Goal: Task Accomplishment & Management: Manage account settings

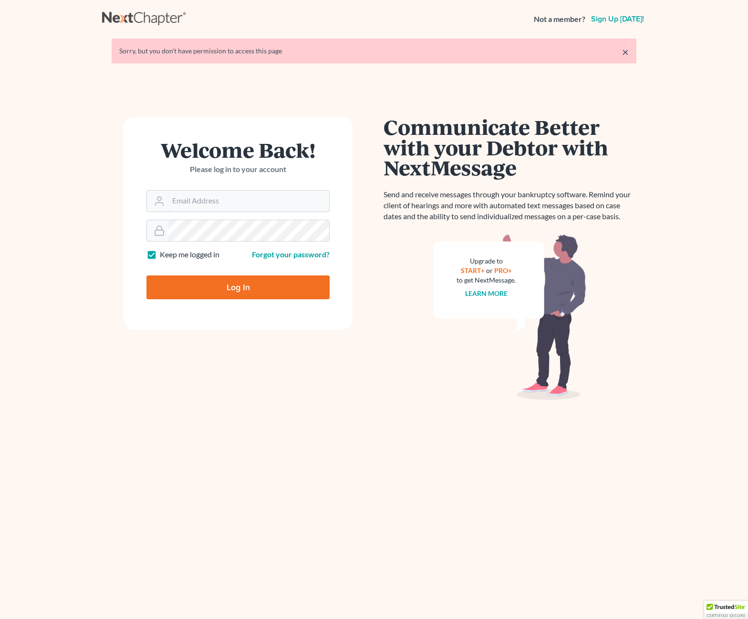
type input "[EMAIL_ADDRESS][DOMAIN_NAME]"
click at [197, 288] on input "Log In" at bounding box center [237, 288] width 183 height 24
type input "Thinking..."
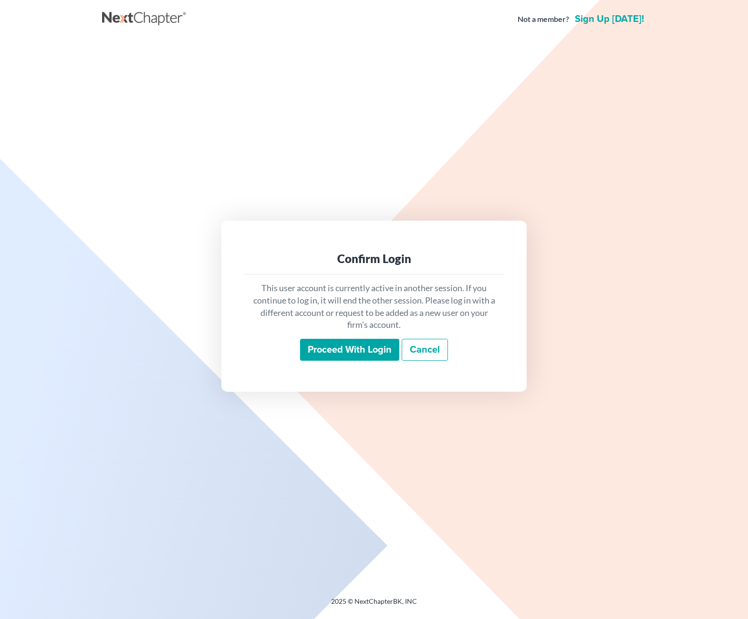
click at [351, 351] on input "Proceed with login" at bounding box center [349, 350] width 99 height 22
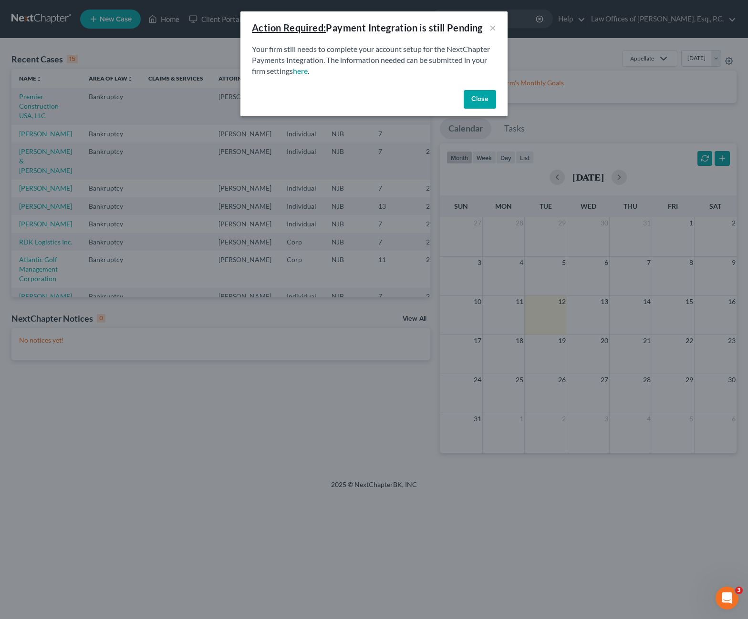
click at [475, 106] on button "Close" at bounding box center [479, 99] width 32 height 19
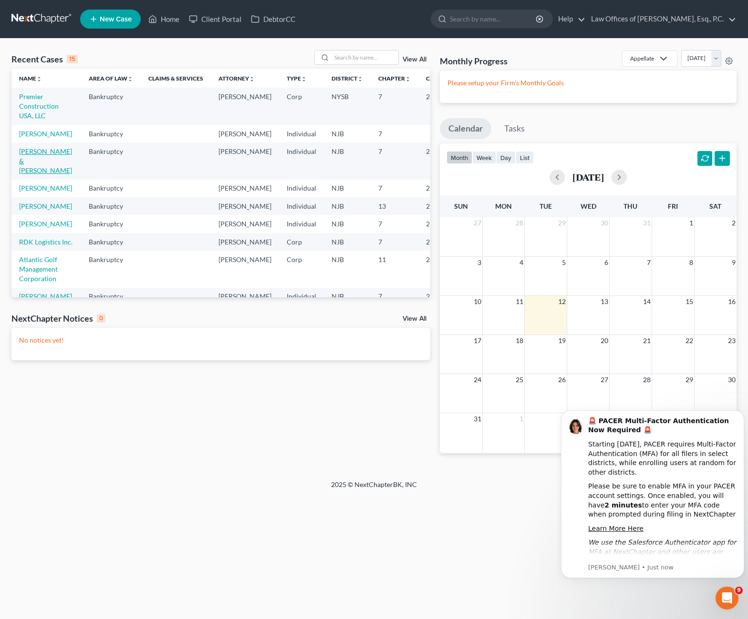
click at [32, 171] on link "Galluccio, Jon & Michael" at bounding box center [45, 160] width 53 height 27
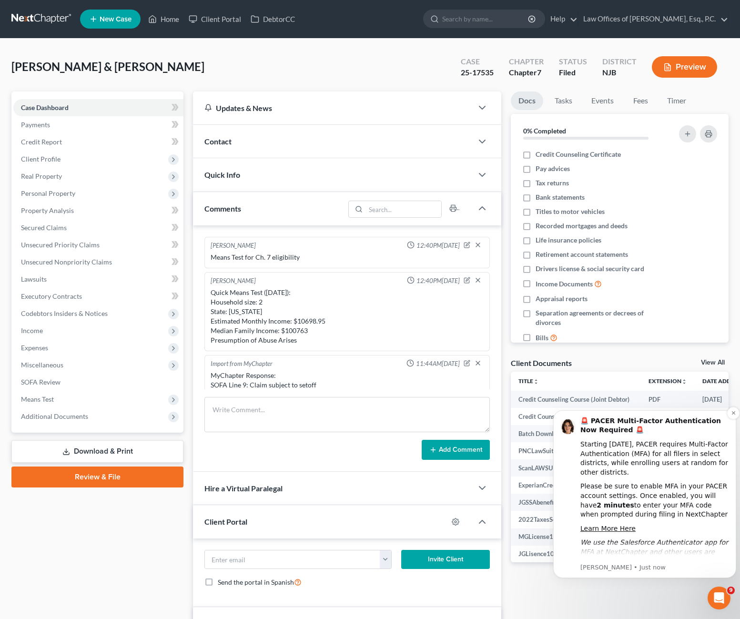
scroll to position [288, 0]
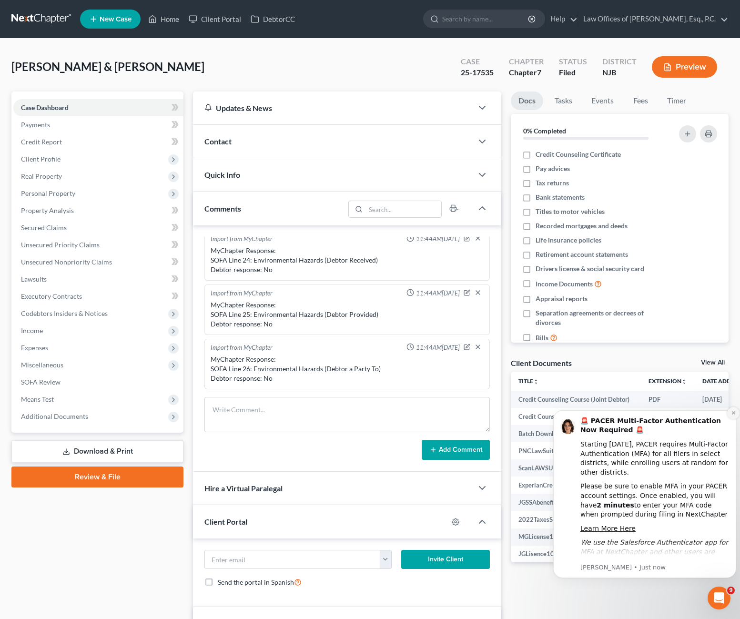
click at [730, 415] on button "Dismiss notification" at bounding box center [734, 413] width 12 height 12
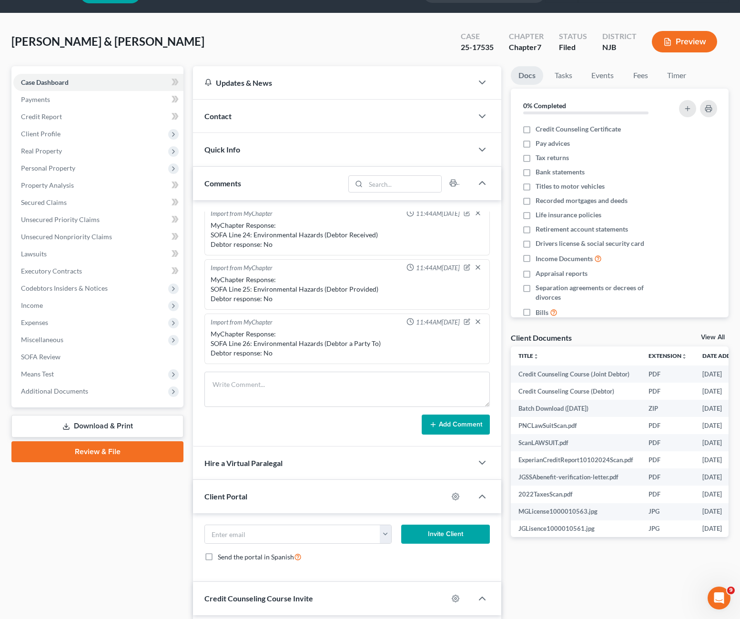
scroll to position [132, 0]
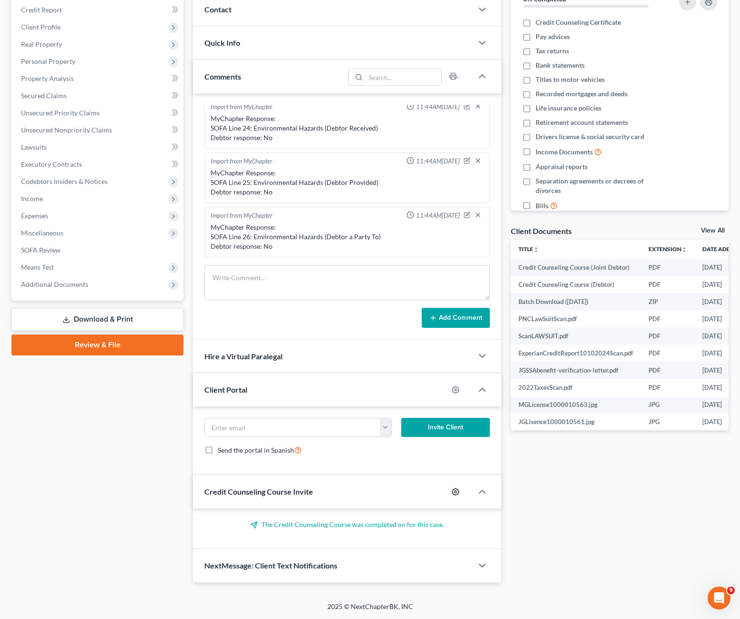
click at [458, 492] on icon "button" at bounding box center [456, 492] width 8 height 8
select select "0"
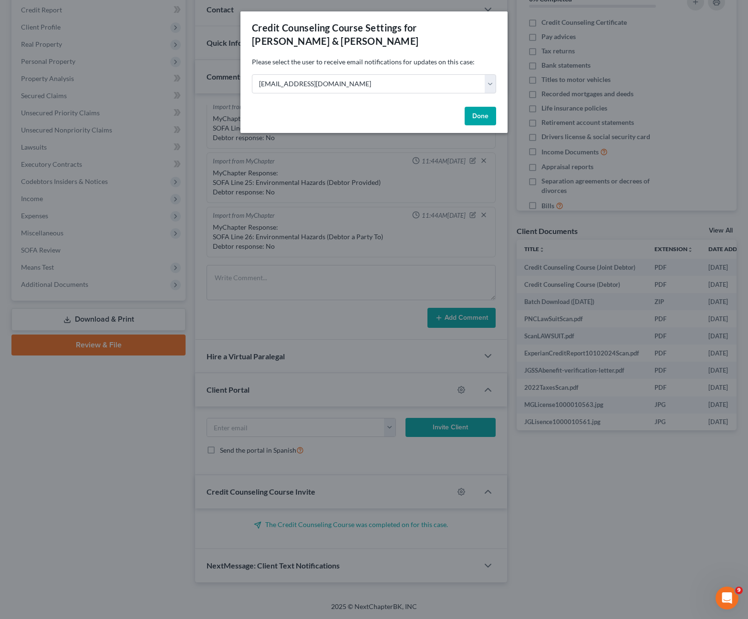
click at [489, 121] on button "Done" at bounding box center [479, 116] width 31 height 19
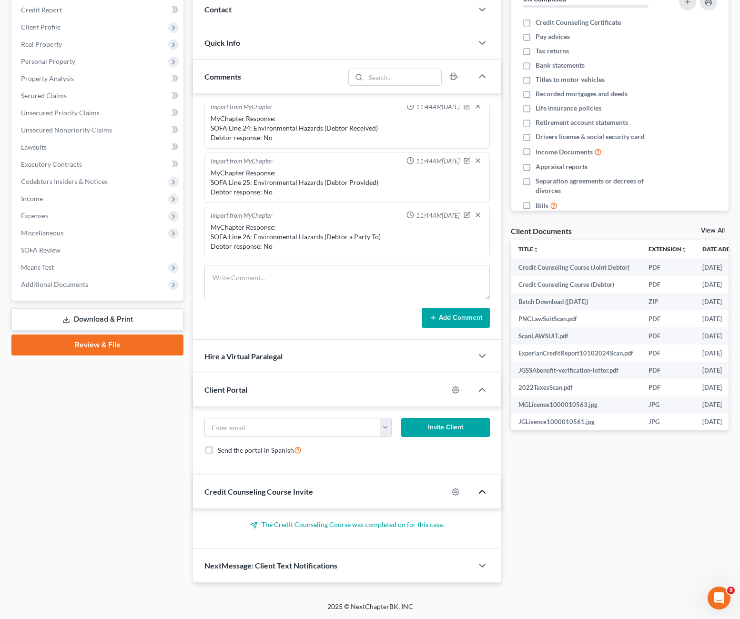
click at [487, 494] on icon "button" at bounding box center [482, 491] width 11 height 11
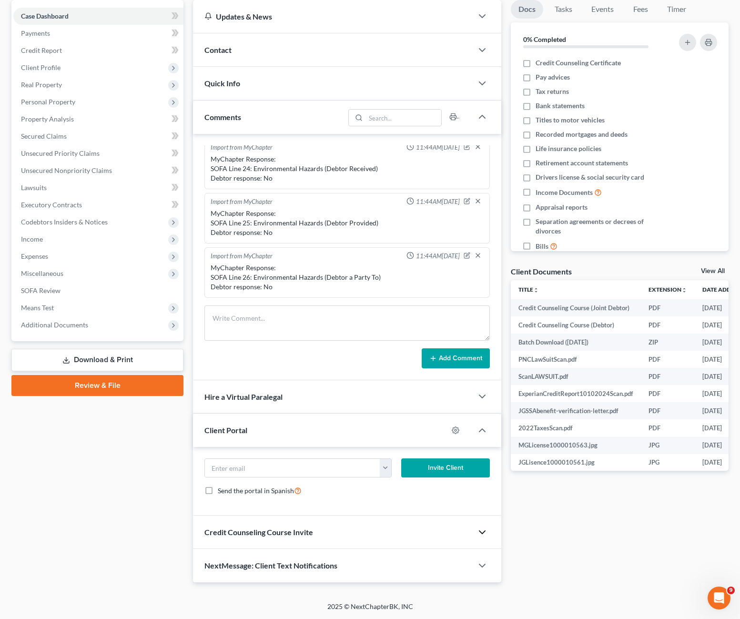
scroll to position [92, 0]
click at [482, 540] on div at bounding box center [487, 532] width 29 height 19
click at [485, 529] on icon "button" at bounding box center [482, 532] width 11 height 11
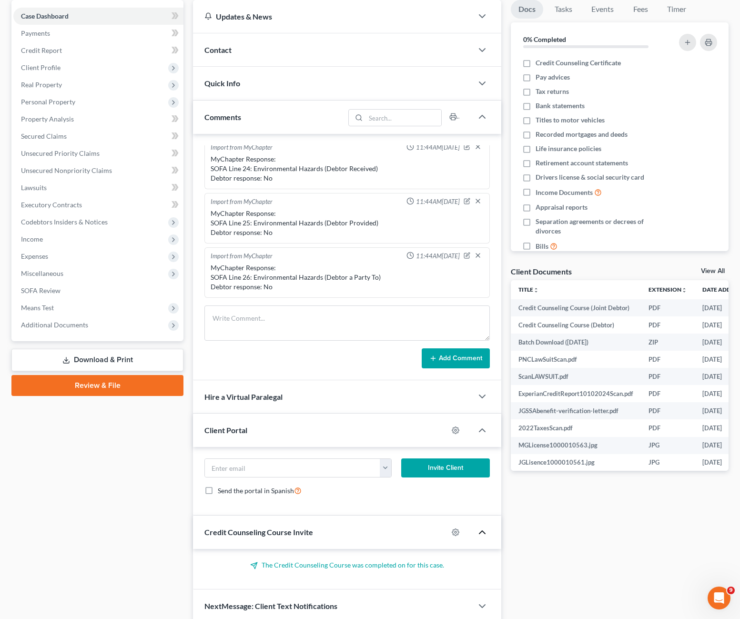
click at [344, 564] on p "The Credit Counseling Course was completed on for this case." at bounding box center [348, 566] width 286 height 10
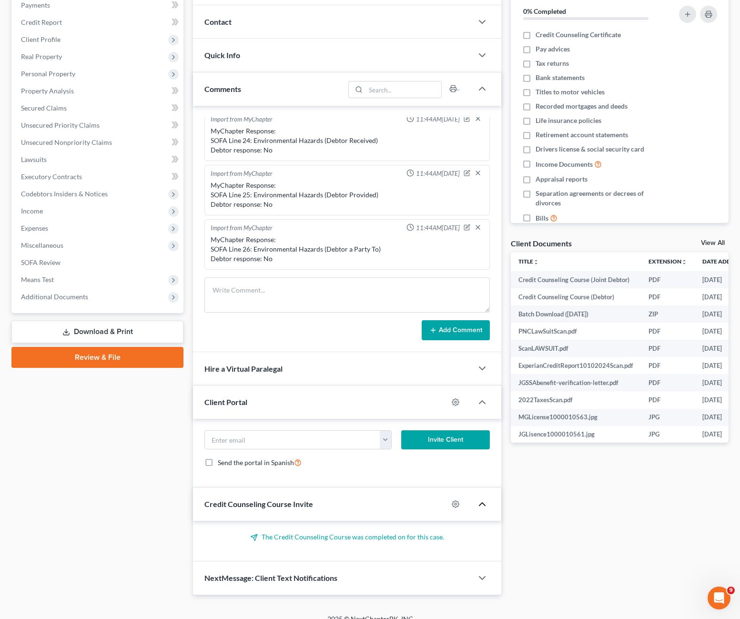
scroll to position [132, 0]
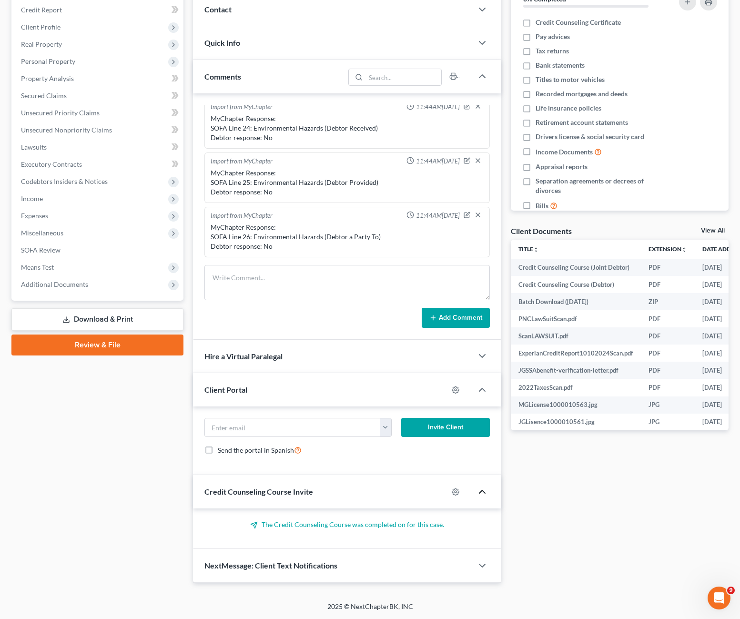
click at [295, 497] on div "Credit Counseling Course Invite" at bounding box center [320, 491] width 255 height 33
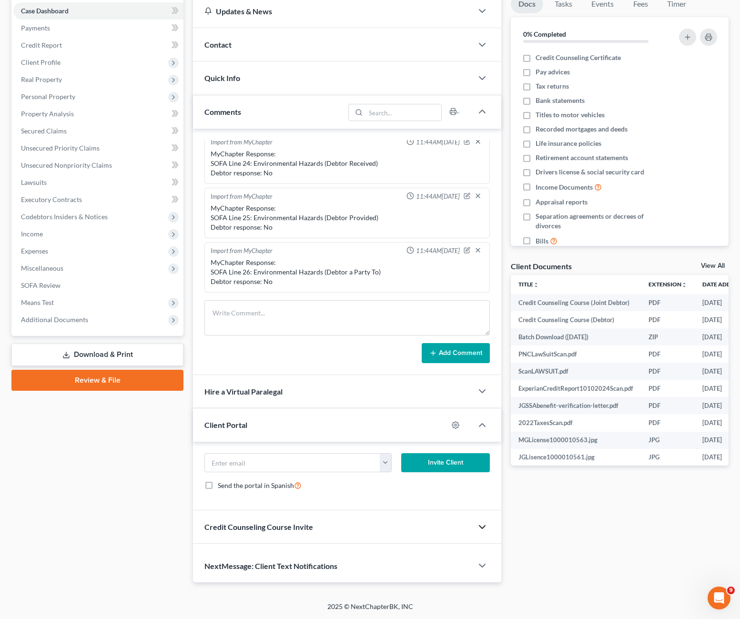
scroll to position [92, 0]
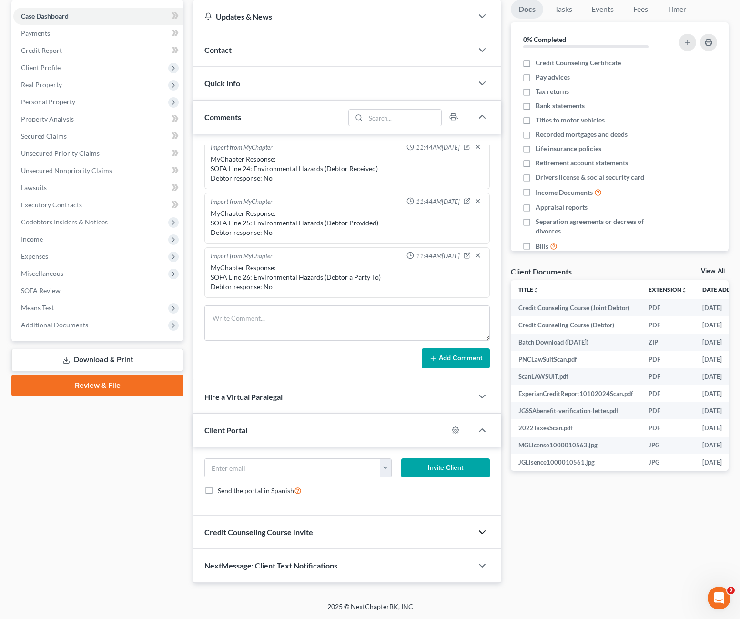
click at [300, 528] on span "Credit Counseling Course Invite" at bounding box center [259, 532] width 109 height 9
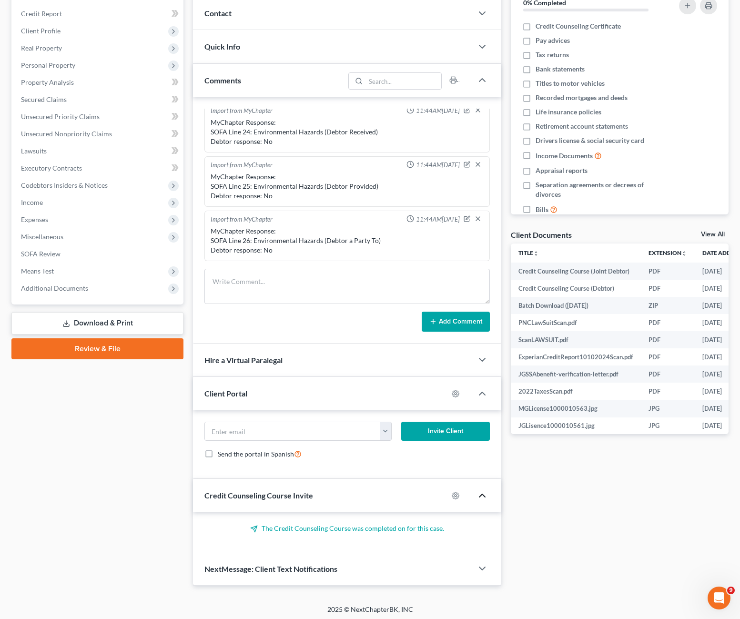
scroll to position [132, 0]
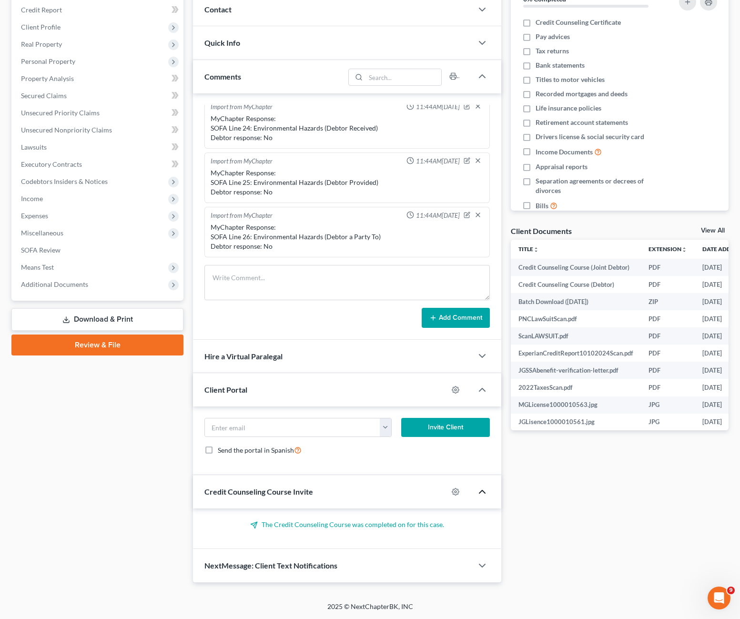
click at [487, 493] on icon "button" at bounding box center [482, 491] width 11 height 11
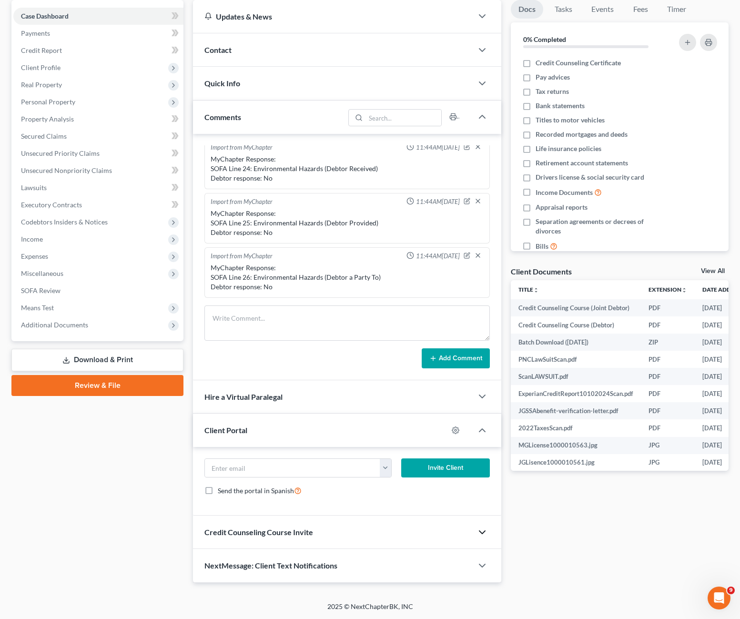
click at [483, 533] on polyline "button" at bounding box center [483, 532] width 6 height 3
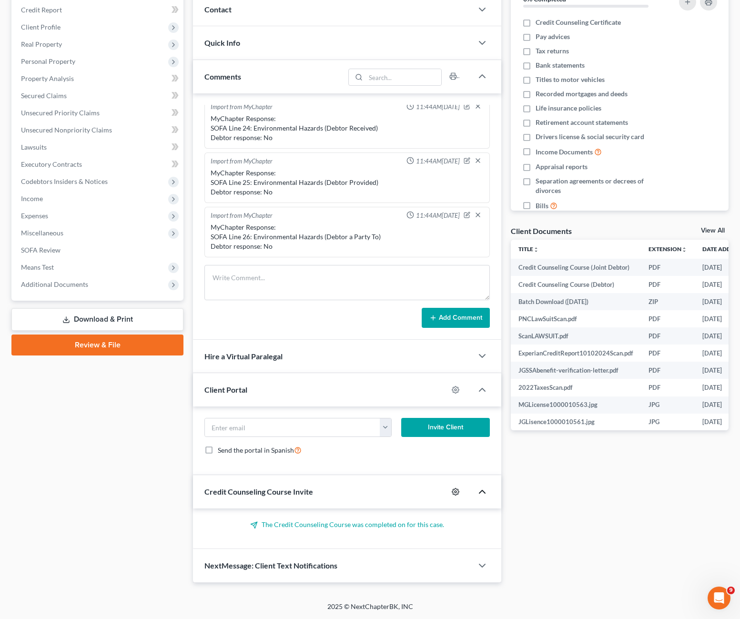
click at [457, 493] on icon "button" at bounding box center [456, 492] width 8 height 8
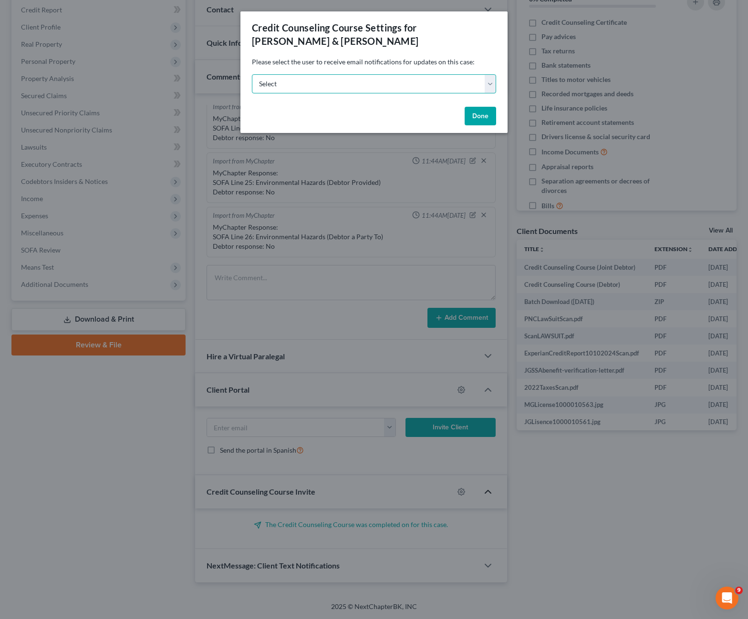
click at [434, 87] on select "Select vpd@palmalawfirm.com" at bounding box center [374, 83] width 244 height 19
click at [481, 122] on button "Done" at bounding box center [479, 116] width 31 height 19
